Goal: Use online tool/utility: Utilize a website feature to perform a specific function

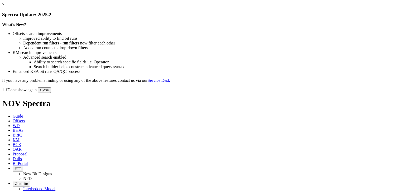
click at [51, 93] on button "Close" at bounding box center [44, 90] width 13 height 6
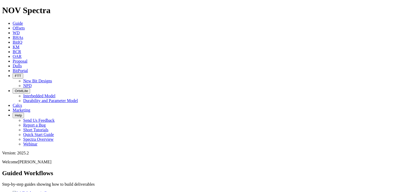
click at [22, 103] on span "Calcs" at bounding box center [17, 105] width 9 height 4
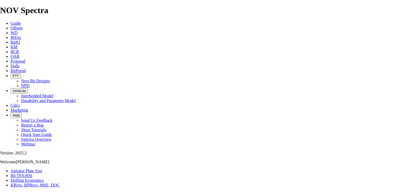
click at [32, 174] on link "Bit TFA/HSI" at bounding box center [22, 176] width 22 height 4
type input "26"
drag, startPoint x: 150, startPoint y: 82, endPoint x: 104, endPoint y: 79, distance: 46.3
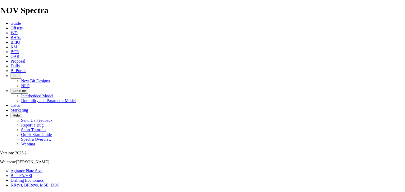
drag, startPoint x: 153, startPoint y: 140, endPoint x: 164, endPoint y: 139, distance: 11.3
type input "9"
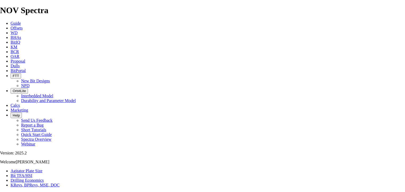
type input "26"
type input "900"
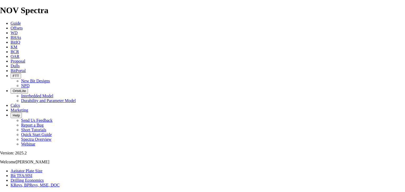
type input "8.33"
select select "number:14"
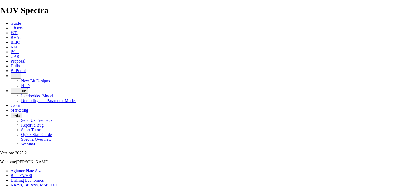
select select "number:14"
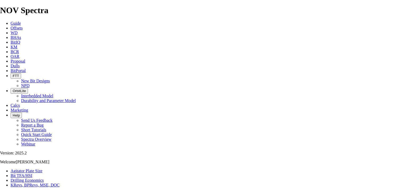
select select "number:14"
